Goal: Communication & Community: Answer question/provide support

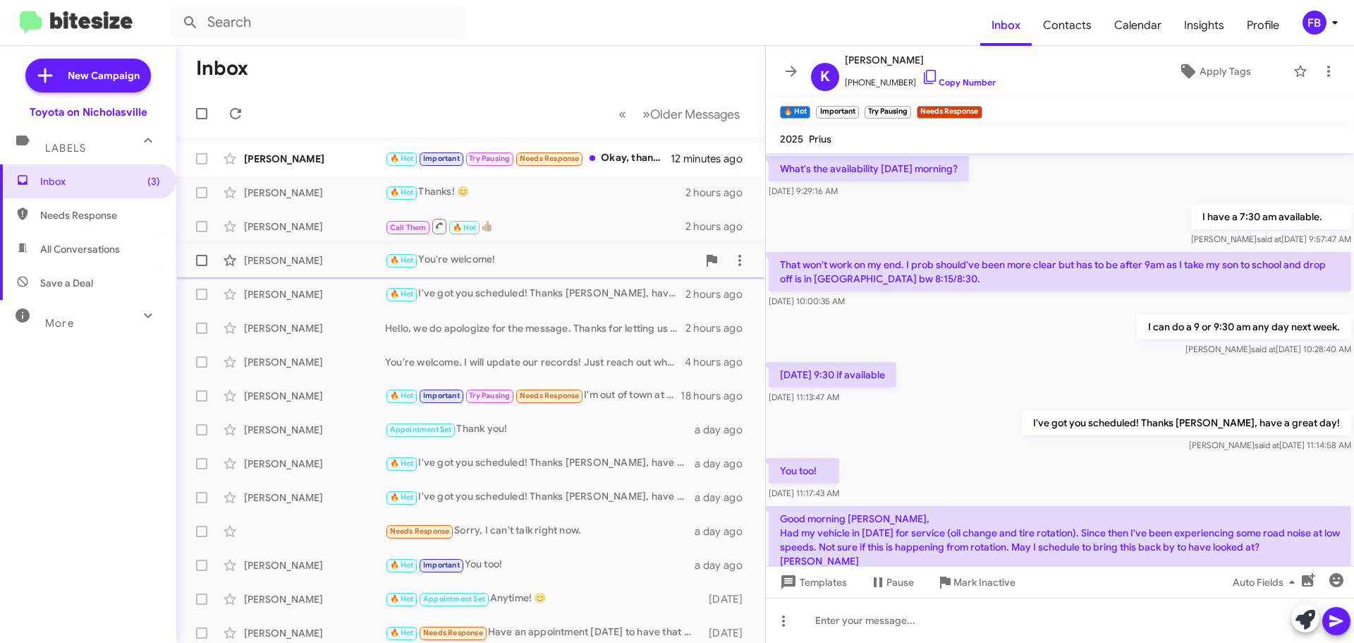
scroll to position [815, 0]
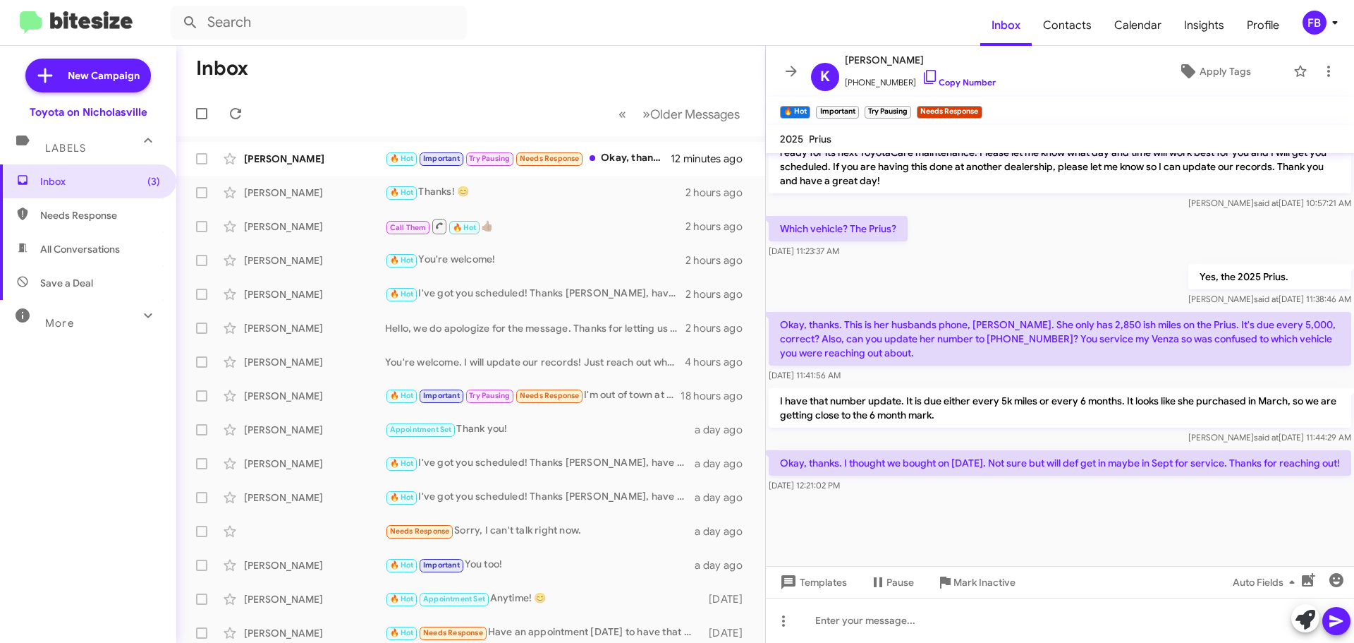
click at [82, 248] on span "All Conversations" at bounding box center [80, 249] width 80 height 14
type input "in:all-conversations"
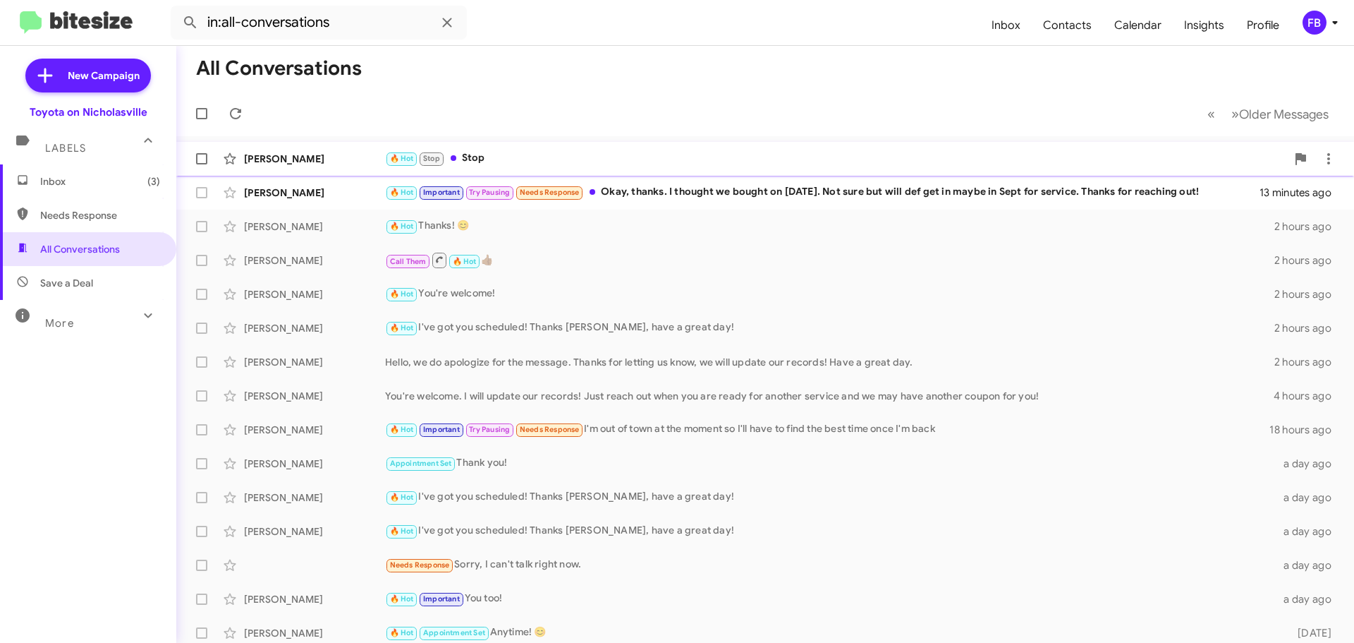
click at [493, 157] on div "🔥 Hot Stop Stop" at bounding box center [835, 158] width 901 height 16
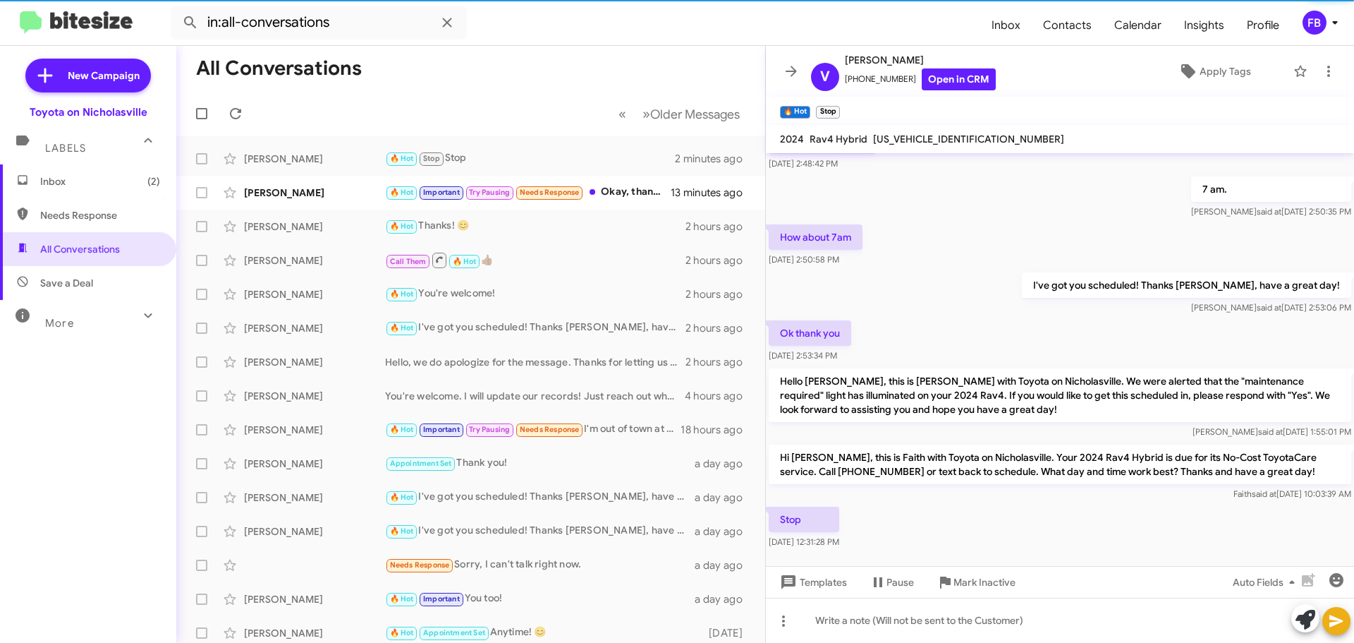
scroll to position [276, 0]
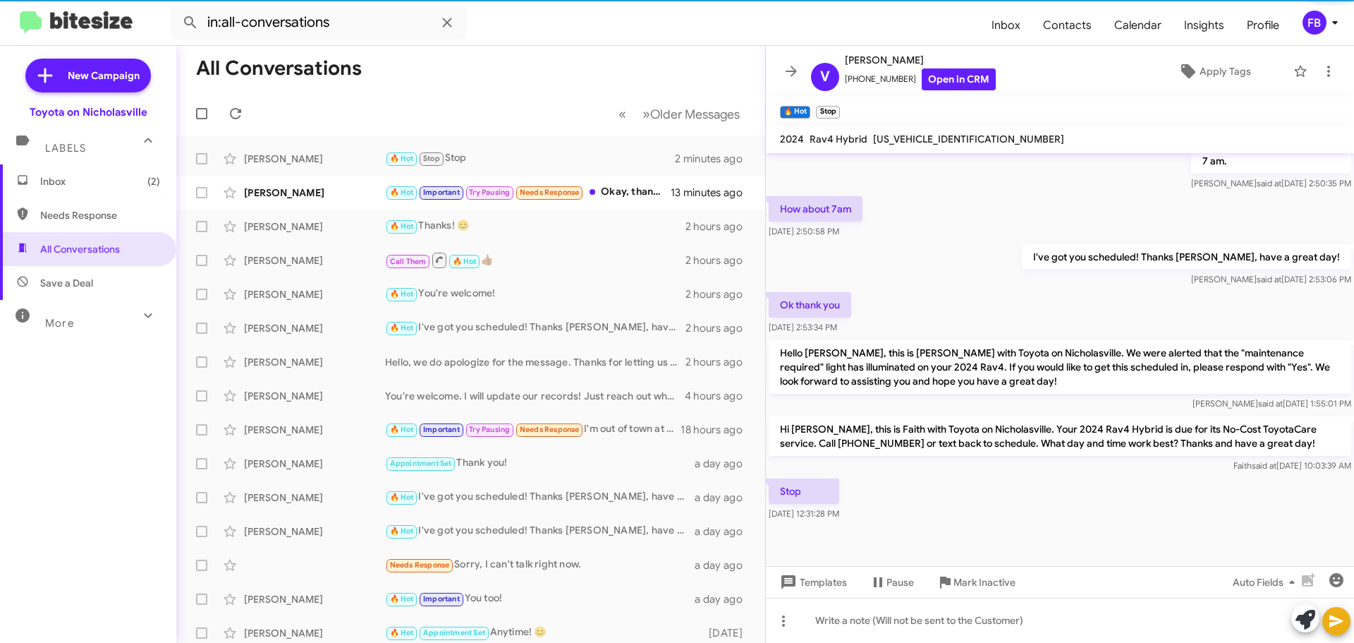
click at [946, 148] on mat-toolbar "2024 Rav4 Hybrid [US_VEHICLE_IDENTIFICATION_NUMBER]" at bounding box center [1060, 139] width 588 height 28
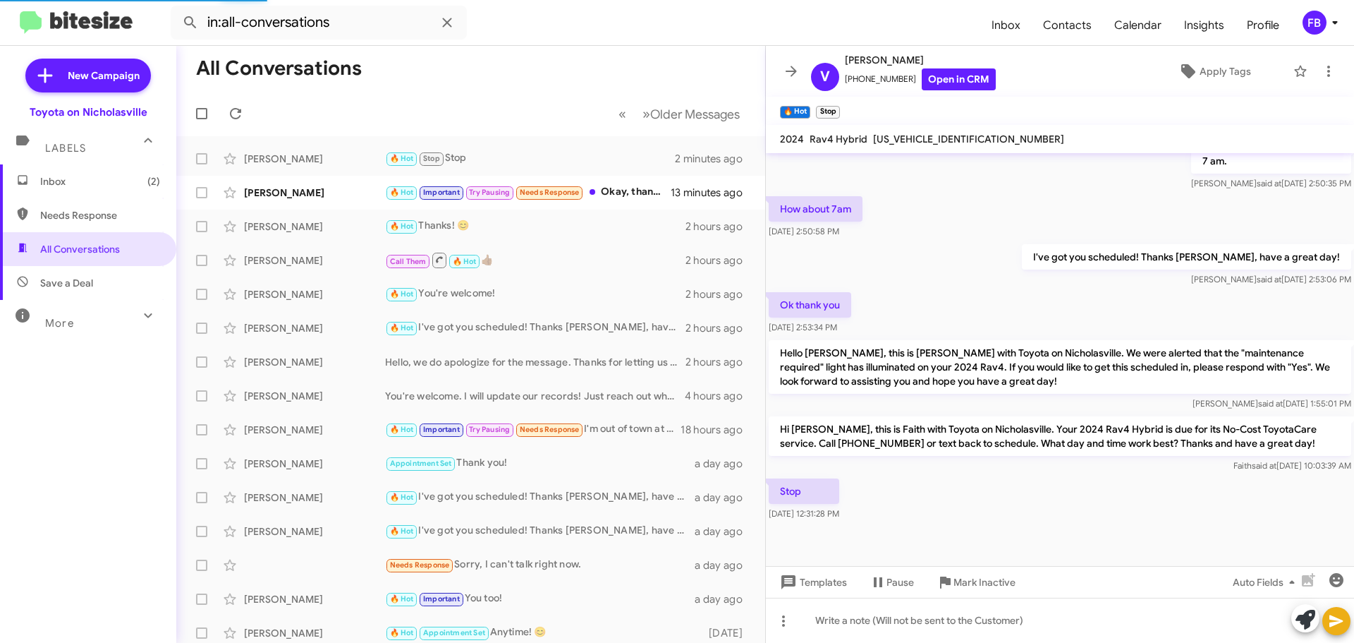
click at [949, 142] on span "[US_VEHICLE_IDENTIFICATION_NUMBER]" at bounding box center [968, 139] width 191 height 13
copy span "[US_VEHICLE_IDENTIFICATION_NUMBER]"
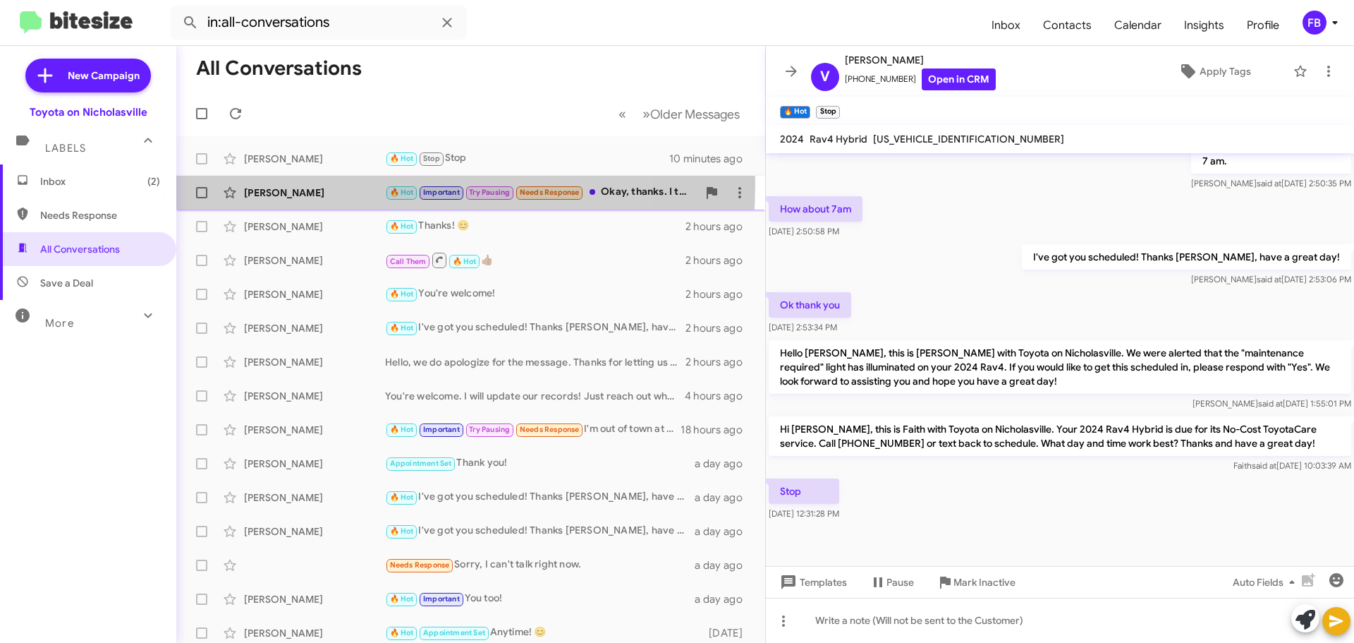
click at [345, 184] on div "[PERSON_NAME] 🔥 Hot Important Try Pausing Needs Response Okay, thanks. I though…" at bounding box center [471, 192] width 566 height 28
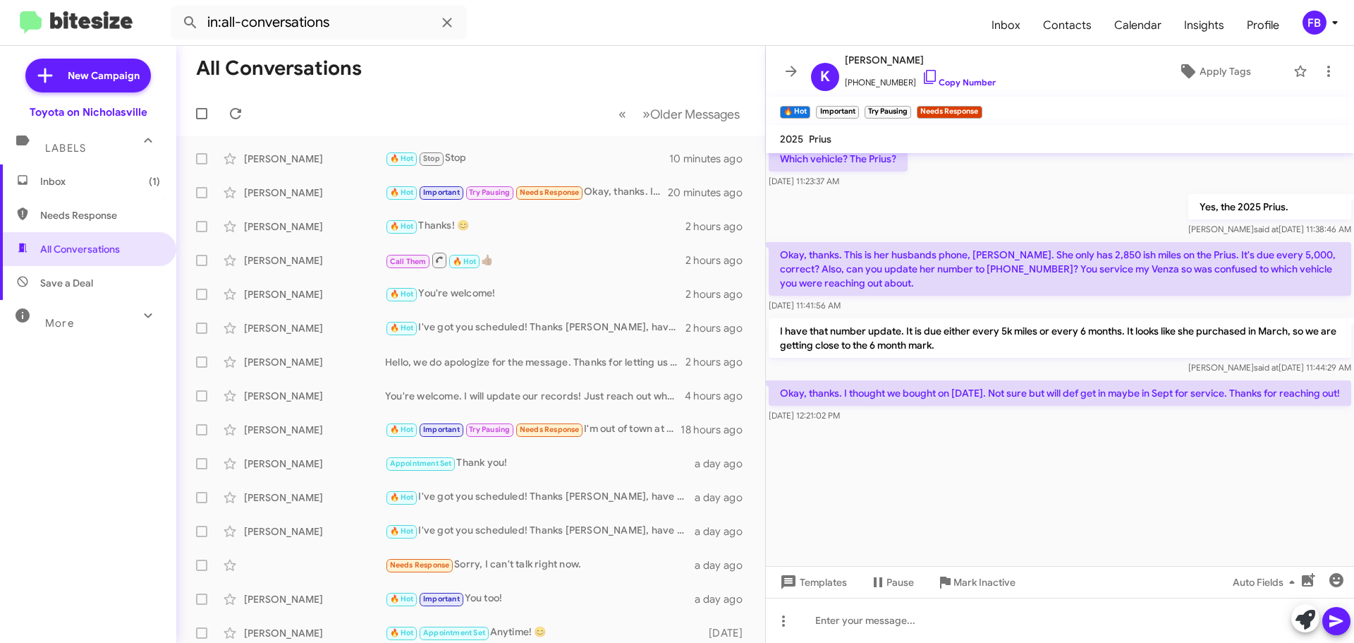
scroll to position [1929, 0]
click at [738, 197] on icon at bounding box center [739, 192] width 3 height 11
click at [659, 230] on span "Mark as unread" at bounding box center [623, 229] width 71 height 34
click at [98, 185] on span "Inbox (4)" at bounding box center [100, 181] width 120 height 14
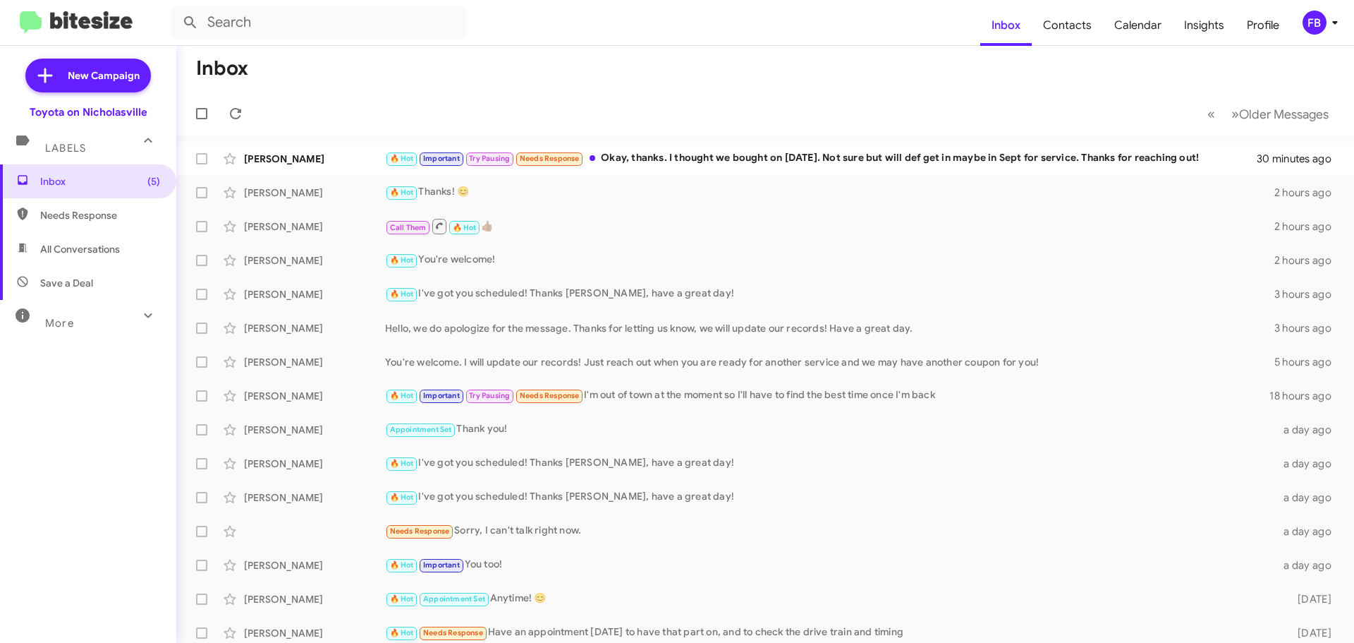
click at [79, 241] on span "All Conversations" at bounding box center [88, 249] width 176 height 34
type input "in:all-conversations"
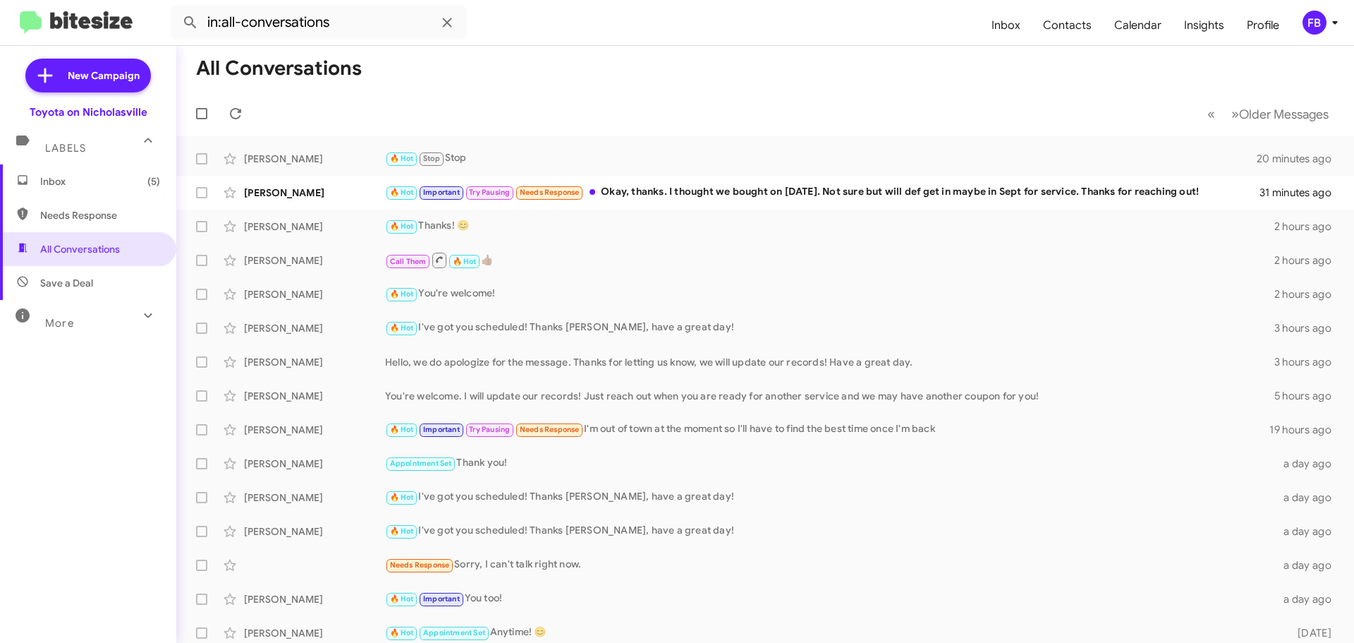
click at [80, 178] on span "Inbox (5)" at bounding box center [100, 181] width 120 height 14
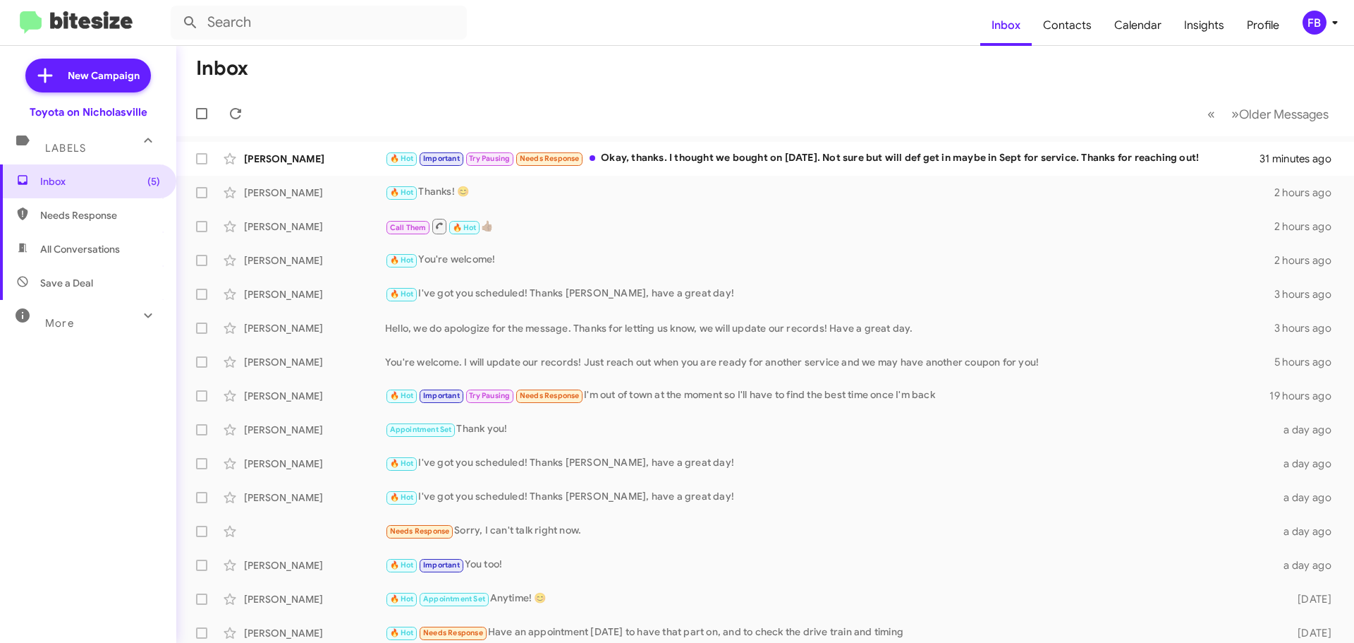
click at [75, 233] on span "All Conversations" at bounding box center [88, 249] width 176 height 34
type input "in:all-conversations"
